Goal: Navigation & Orientation: Find specific page/section

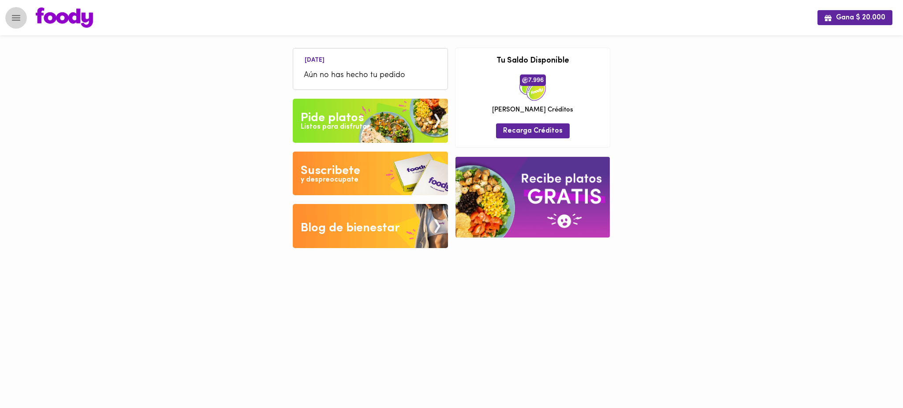
click at [13, 18] on icon "Menu" at bounding box center [16, 17] width 11 height 11
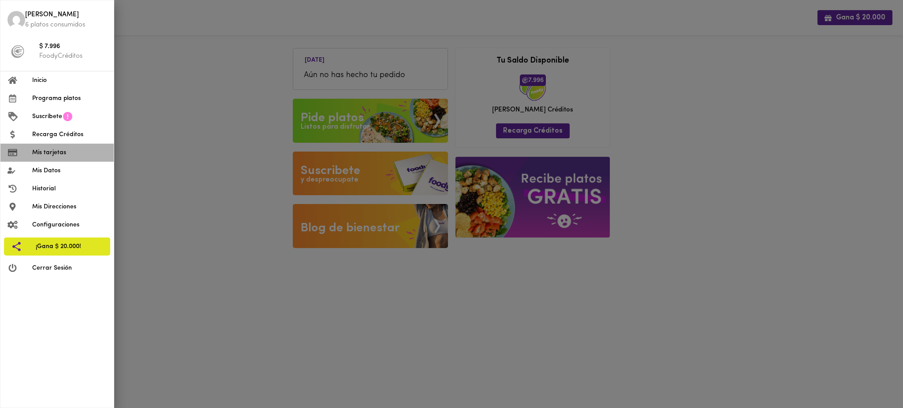
click at [64, 153] on span "Mis tarjetas" at bounding box center [69, 152] width 74 height 9
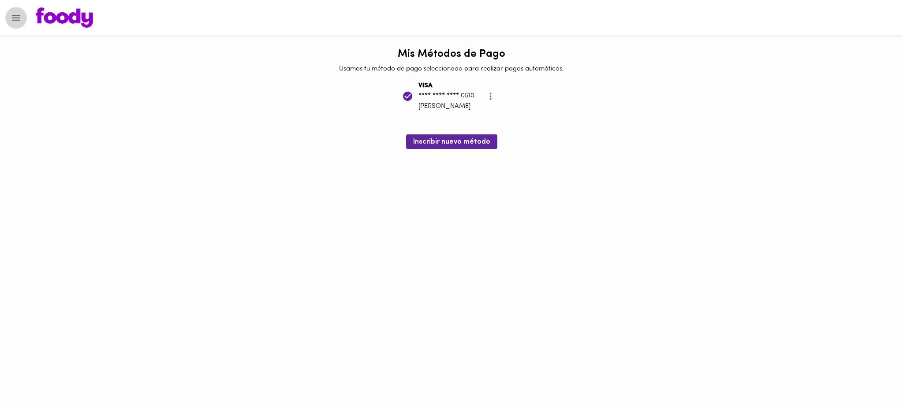
click at [19, 16] on icon "Menu" at bounding box center [16, 17] width 11 height 11
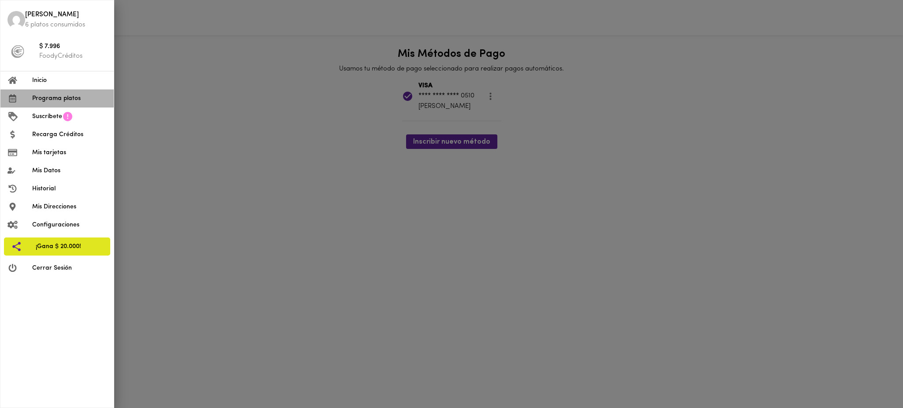
click at [62, 101] on span "Programa platos" at bounding box center [69, 98] width 74 height 9
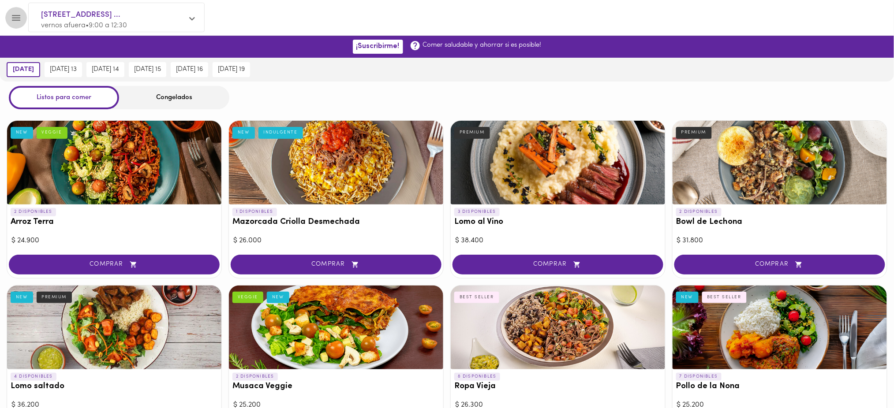
click at [11, 19] on icon "Menu" at bounding box center [16, 17] width 11 height 11
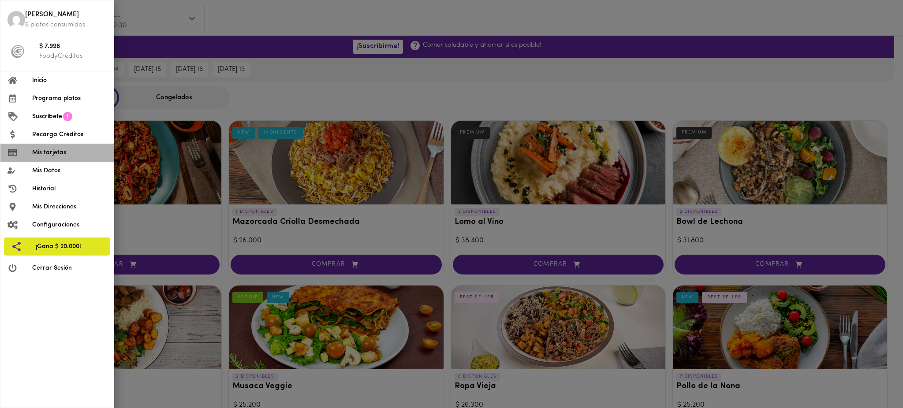
click at [56, 154] on span "Mis tarjetas" at bounding box center [69, 152] width 74 height 9
